Goal: Task Accomplishment & Management: Manage account settings

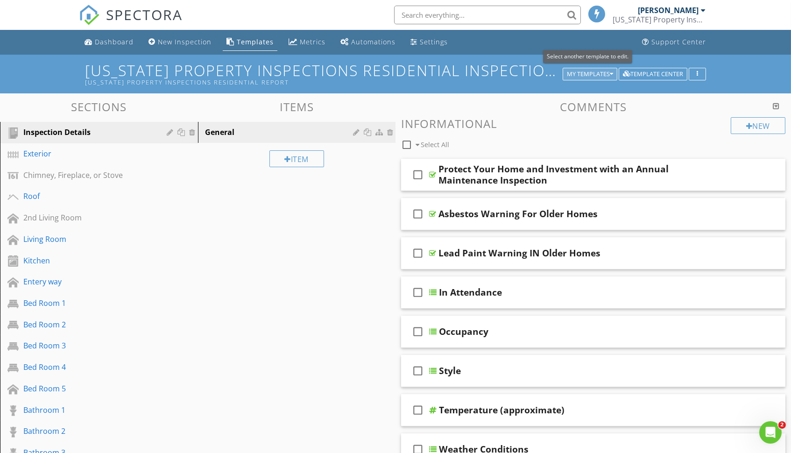
click at [606, 72] on div "My Templates" at bounding box center [590, 74] width 46 height 7
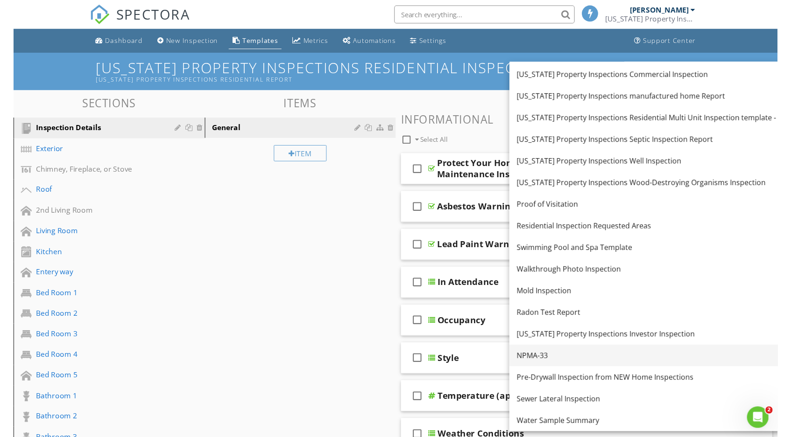
scroll to position [64, 0]
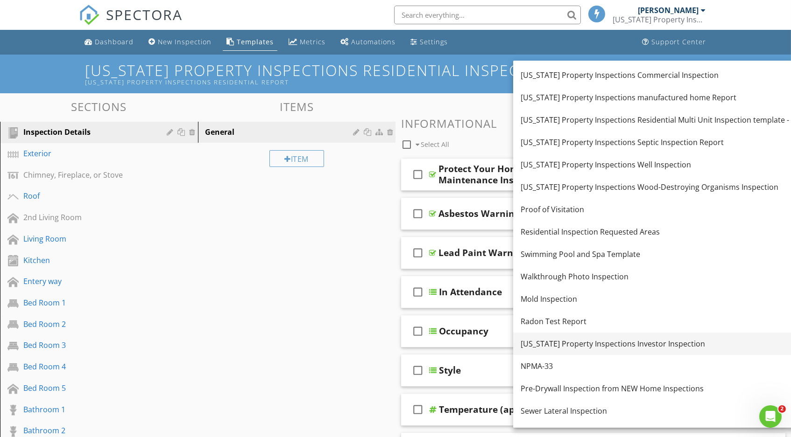
click at [596, 339] on div "Michigan Property Inspections Investor Inspection" at bounding box center [654, 343] width 268 height 11
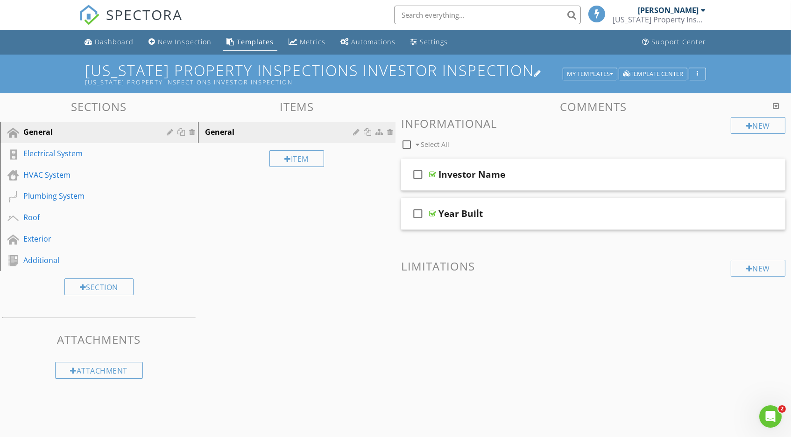
click at [537, 73] on div at bounding box center [537, 73] width 7 height 7
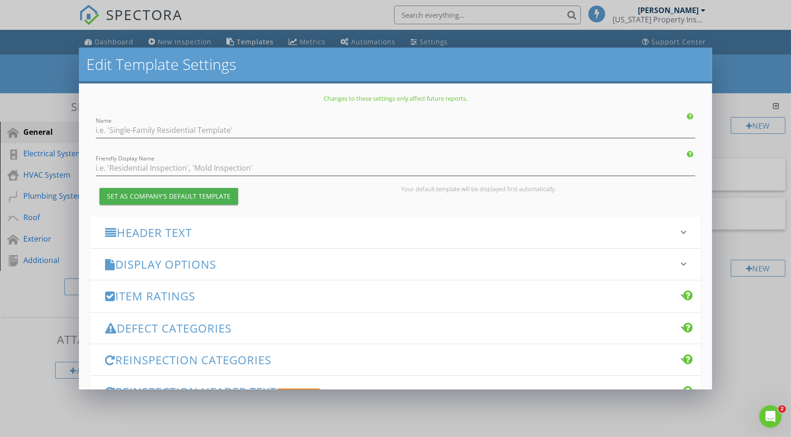
type input "Michigan Property Inspections Investor Inspection"
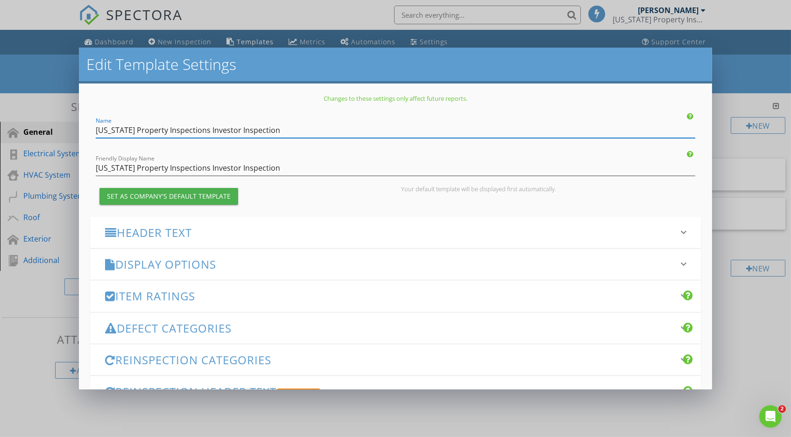
click at [201, 131] on input "Michigan Property Inspections Investor Inspection" at bounding box center [395, 130] width 599 height 15
type input "[US_STATE] Property Inspections 5 Point Investor Inspection"
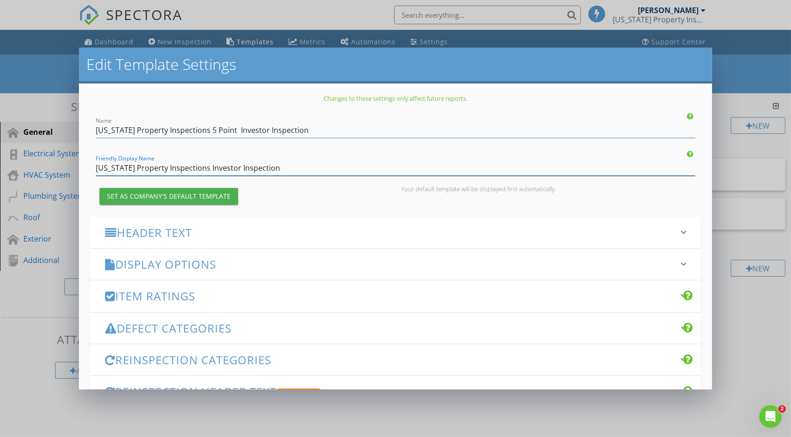
click at [204, 167] on input "Michigan Property Inspections Investor Inspection" at bounding box center [395, 168] width 599 height 15
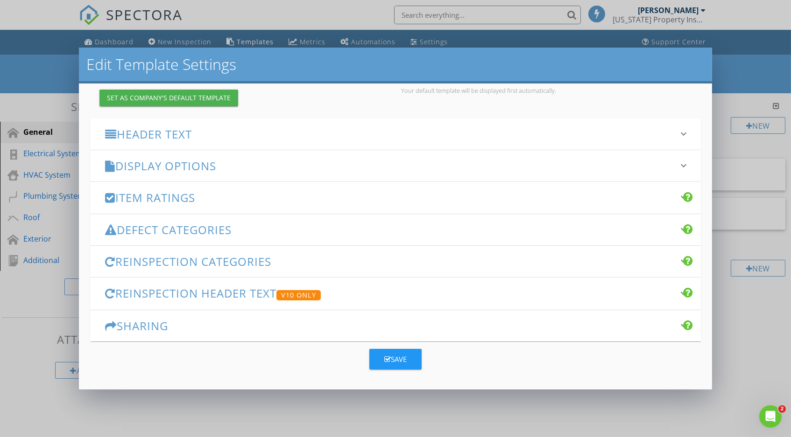
scroll to position [98, 0]
type input "Michigan Property Inspections 5 Point Investor Inspection"
click at [394, 363] on div "Save" at bounding box center [395, 360] width 22 height 11
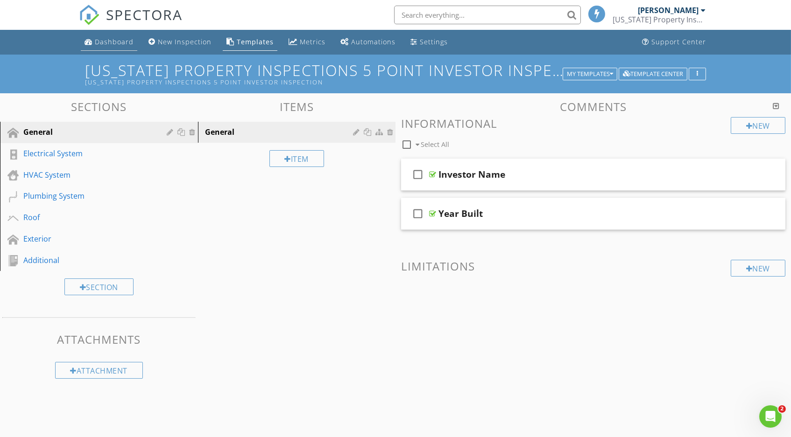
click at [113, 43] on div "Dashboard" at bounding box center [114, 41] width 39 height 9
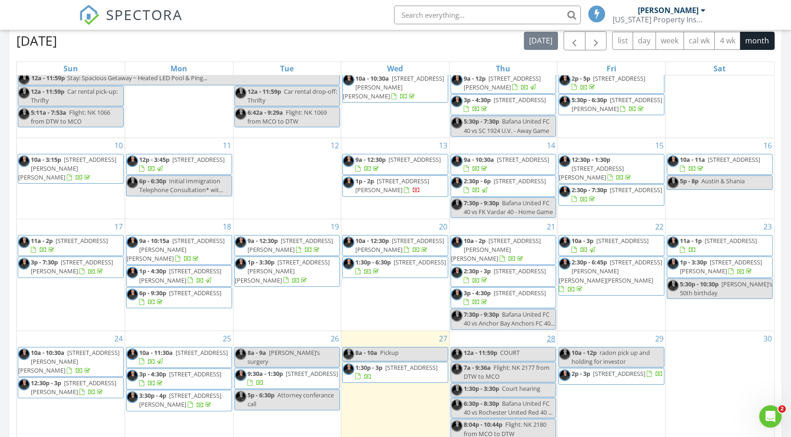
scroll to position [101, 0]
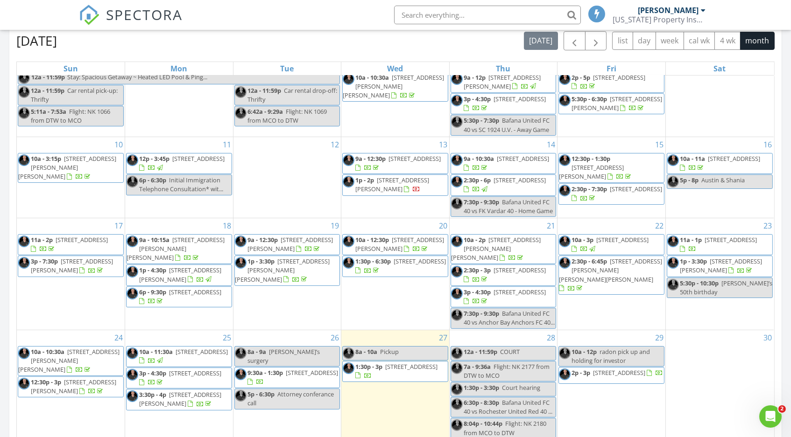
click at [719, 239] on span "[STREET_ADDRESS]" at bounding box center [730, 240] width 52 height 8
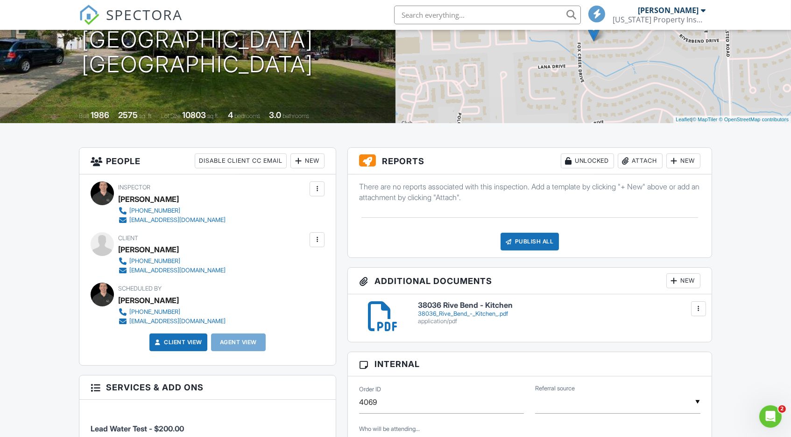
scroll to position [128, 0]
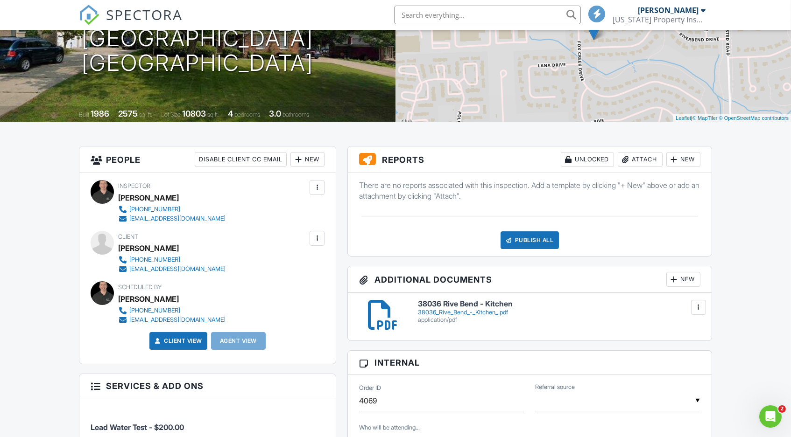
click at [687, 278] on div "New" at bounding box center [683, 279] width 34 height 15
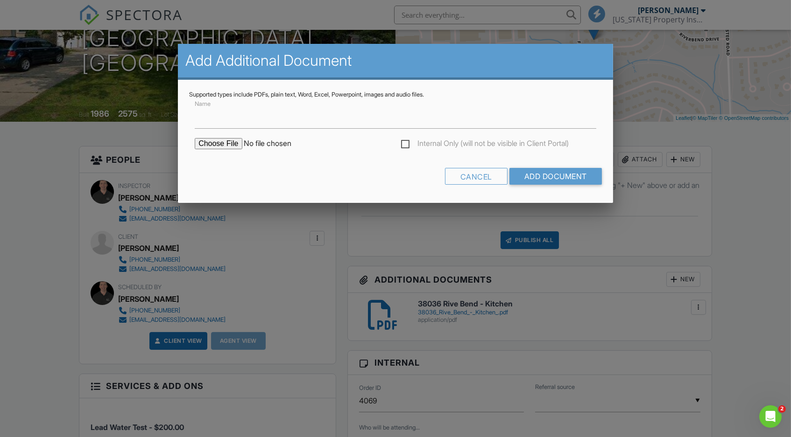
click at [231, 141] on input "file" at bounding box center [274, 143] width 159 height 11
type input "C:\fakepath\Lead - 38036 Riverbend, Farmington Hills MI 48335 - Dust Wipe.pdf"
click at [558, 174] on input "Add Document" at bounding box center [555, 176] width 92 height 17
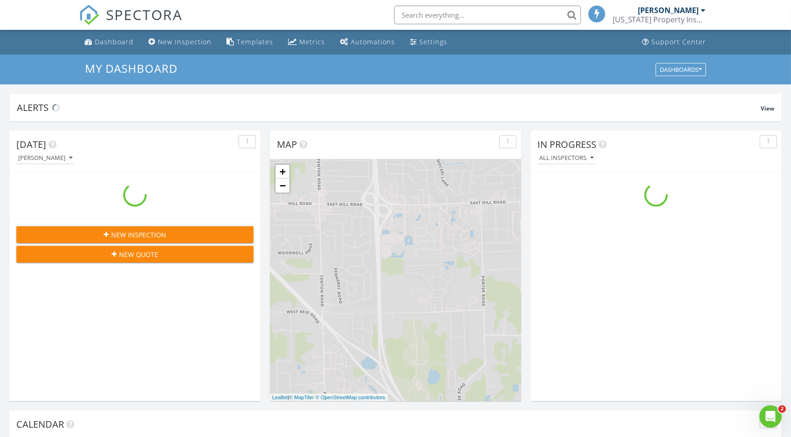
scroll to position [850, 791]
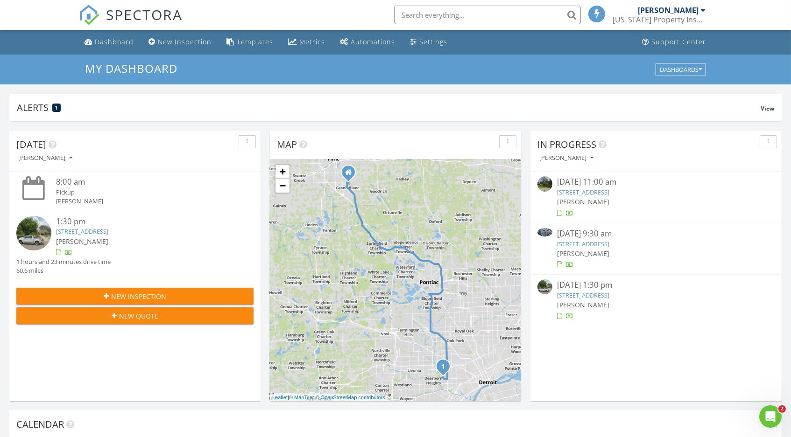
click at [107, 232] on link "[STREET_ADDRESS]" at bounding box center [82, 231] width 52 height 8
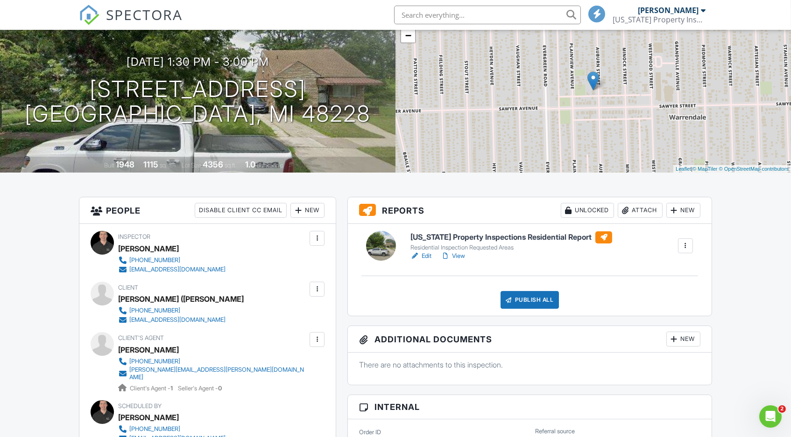
scroll to position [80, 0]
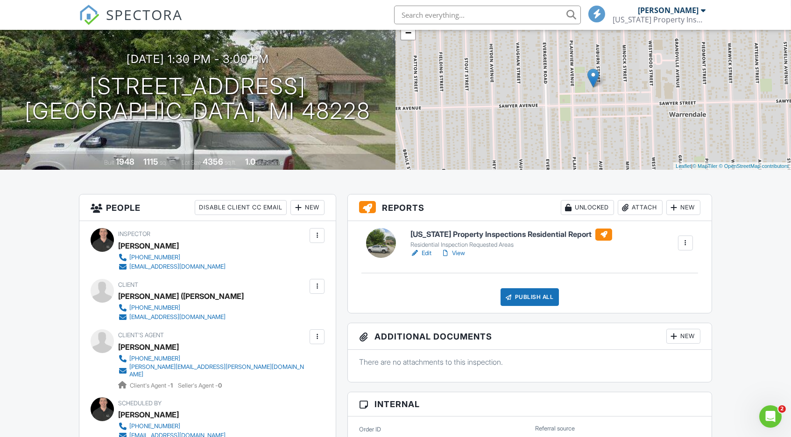
click at [461, 253] on link "View" at bounding box center [453, 253] width 24 height 9
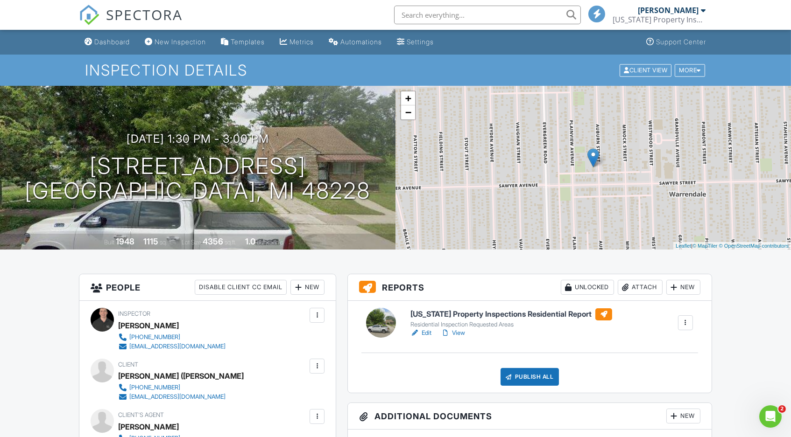
click at [456, 333] on link "View" at bounding box center [453, 333] width 24 height 9
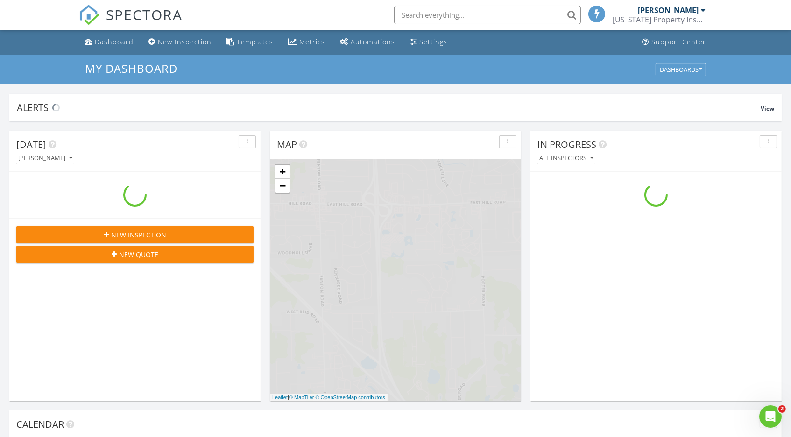
scroll to position [850, 791]
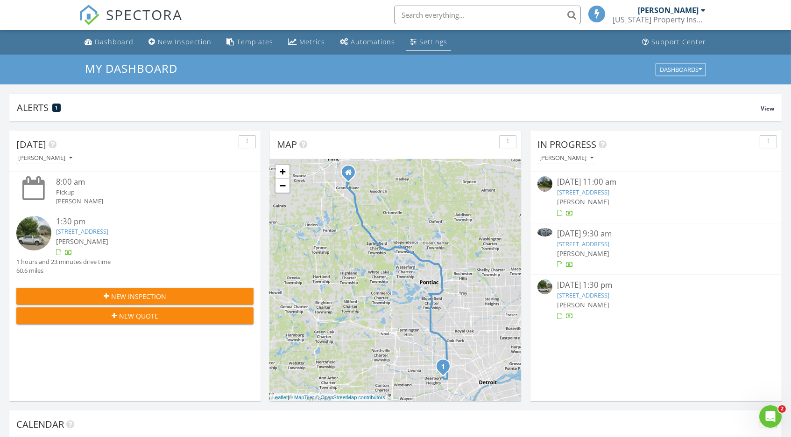
click at [420, 38] on div "Settings" at bounding box center [433, 41] width 28 height 9
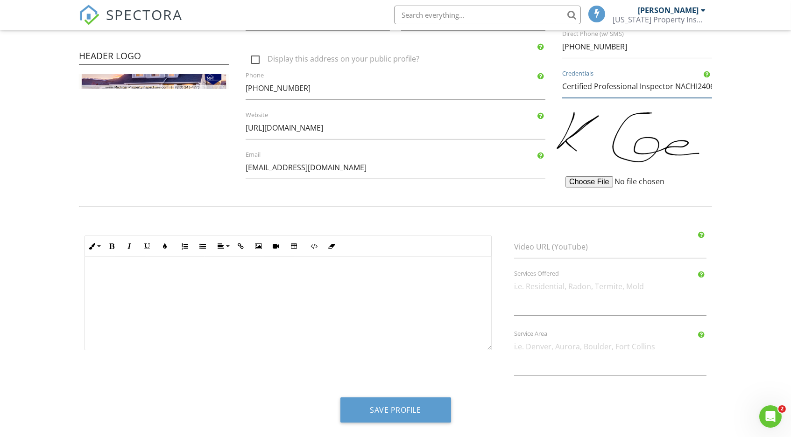
scroll to position [263, 0]
type input "Certified Professional Inspector NACHI24060423, IAC2-94765, CCPIA-003938"
click at [403, 407] on button "Save Profile" at bounding box center [395, 410] width 111 height 25
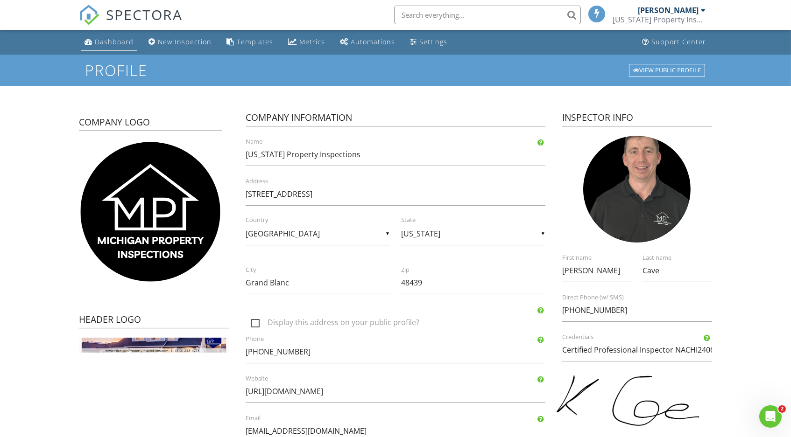
click at [110, 41] on div "Dashboard" at bounding box center [114, 41] width 39 height 9
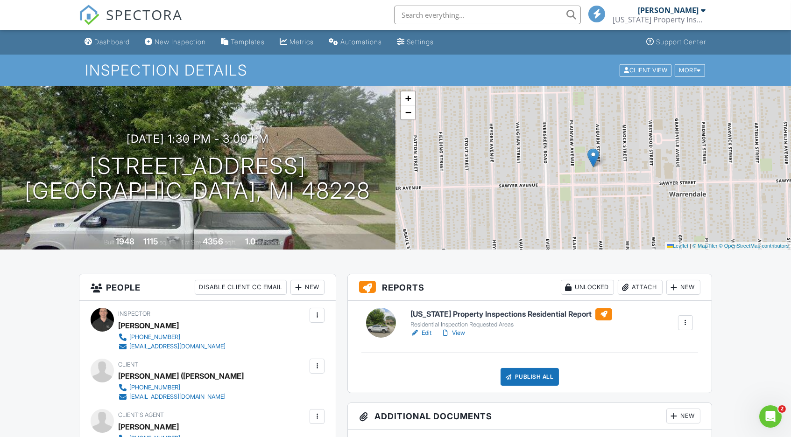
click at [459, 332] on link "View" at bounding box center [453, 333] width 24 height 9
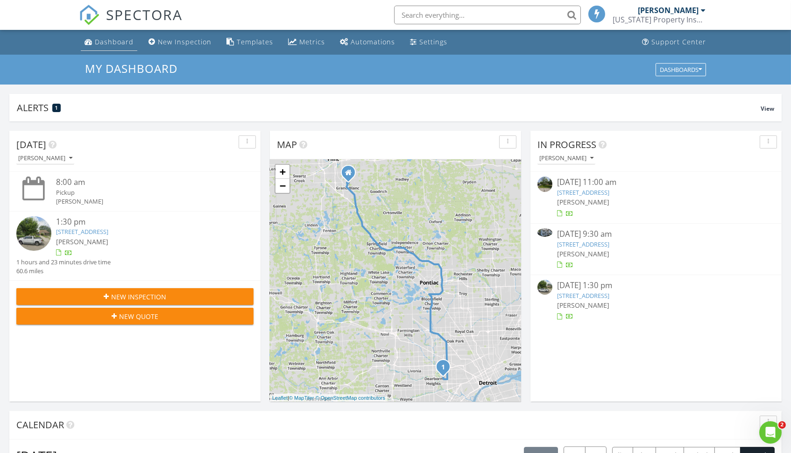
click at [113, 38] on div "Dashboard" at bounding box center [114, 41] width 39 height 9
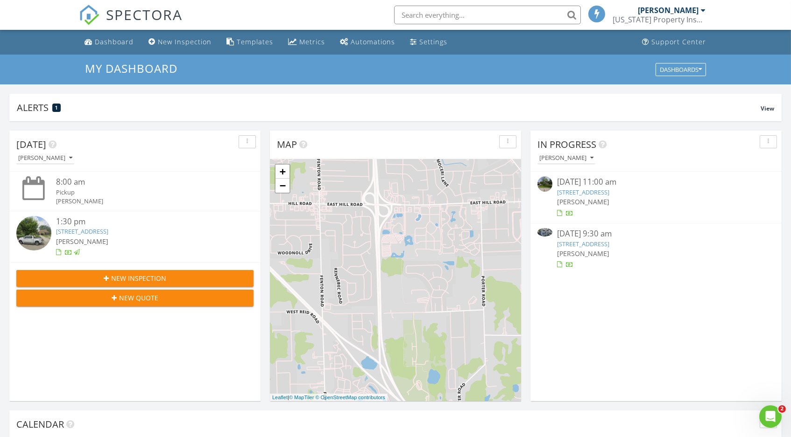
scroll to position [850, 791]
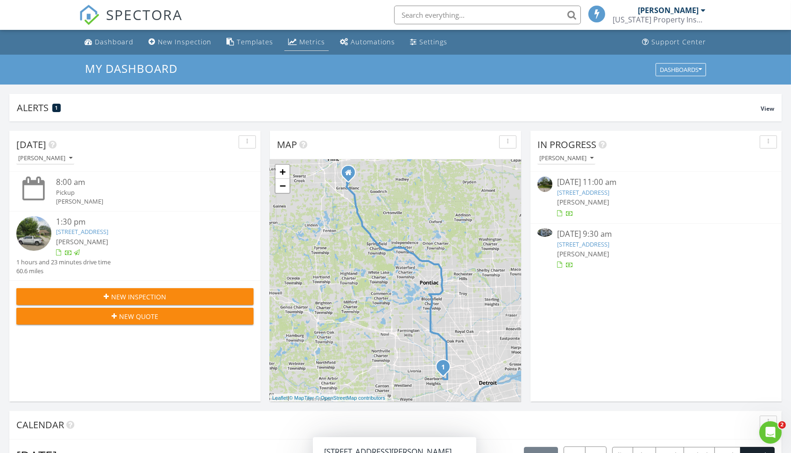
click at [310, 41] on div "Metrics" at bounding box center [312, 41] width 26 height 9
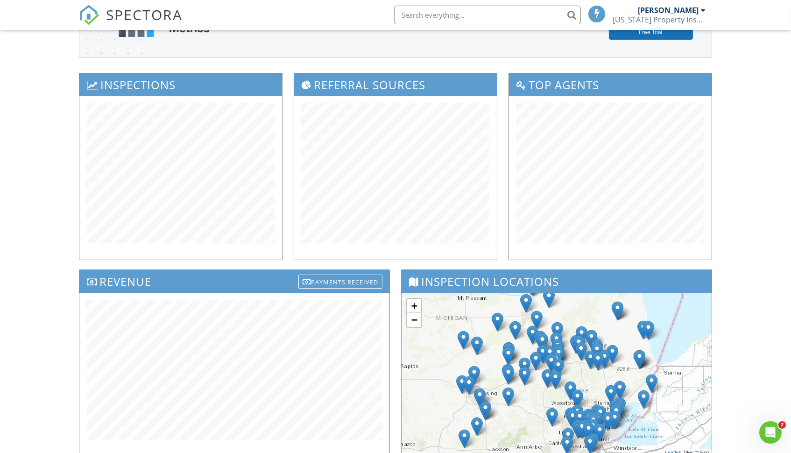
scroll to position [67, 0]
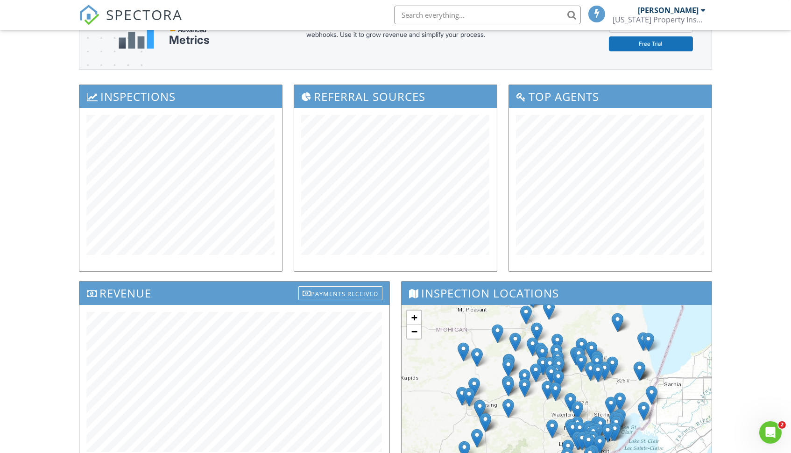
click at [272, 98] on h3 "Inspections" at bounding box center [180, 96] width 203 height 23
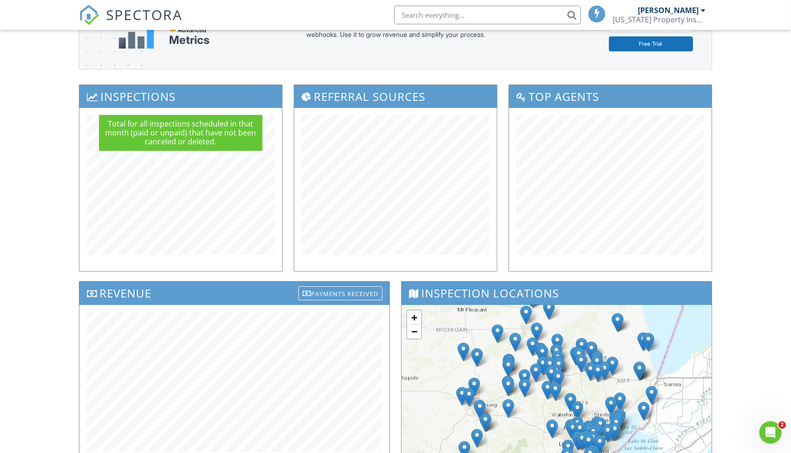
click at [272, 99] on h3 "Inspections" at bounding box center [180, 96] width 203 height 23
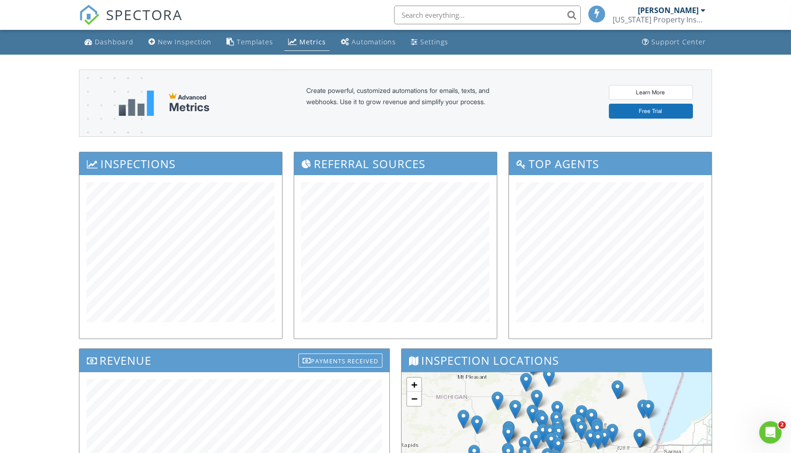
scroll to position [0, 0]
click at [120, 42] on div "Dashboard" at bounding box center [114, 41] width 39 height 9
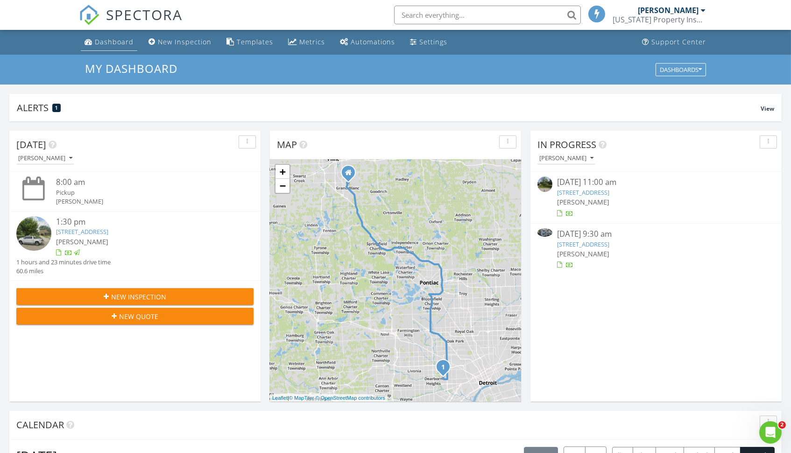
click at [114, 41] on div "Dashboard" at bounding box center [114, 41] width 39 height 9
